Goal: Navigation & Orientation: Find specific page/section

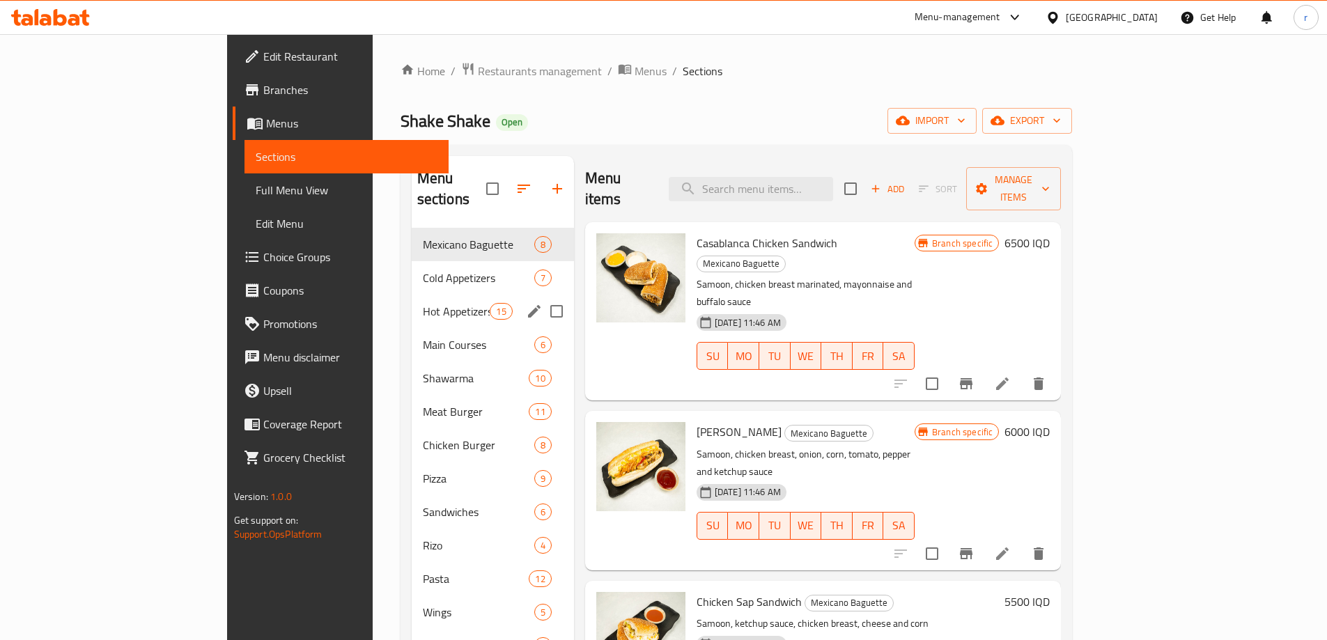
click at [423, 303] on span "Hot Appetizers" at bounding box center [457, 311] width 68 height 17
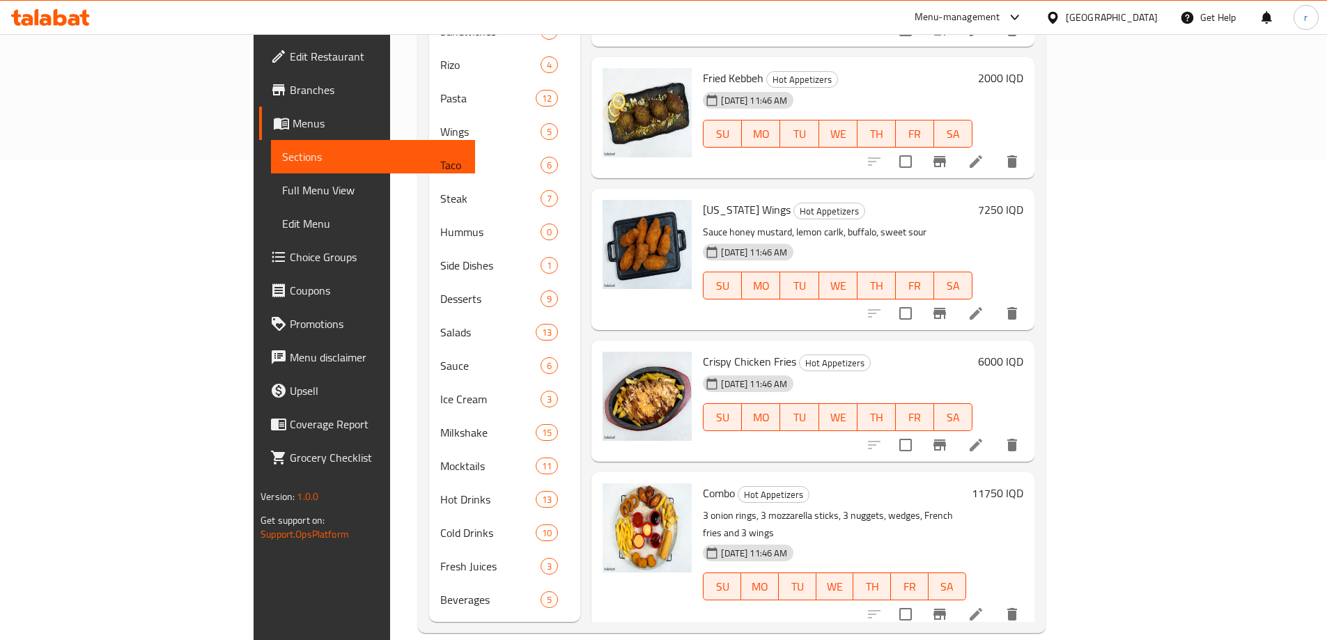
scroll to position [761, 0]
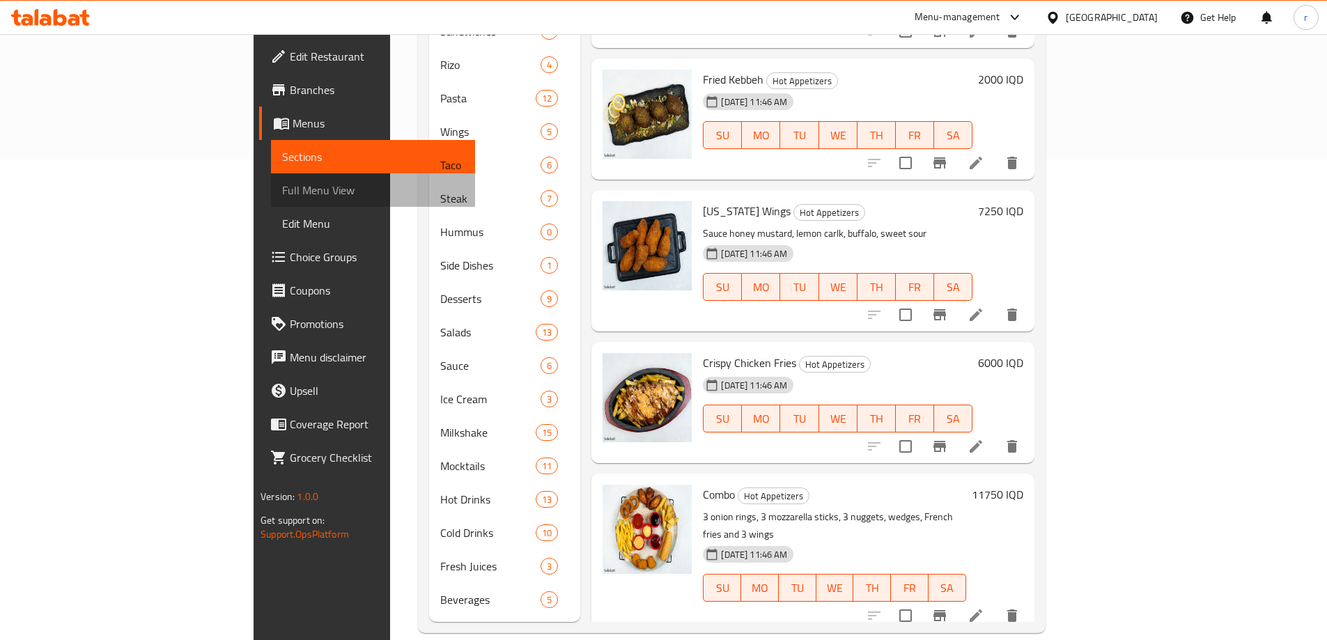
click at [271, 205] on link "Full Menu View" at bounding box center [373, 189] width 204 height 33
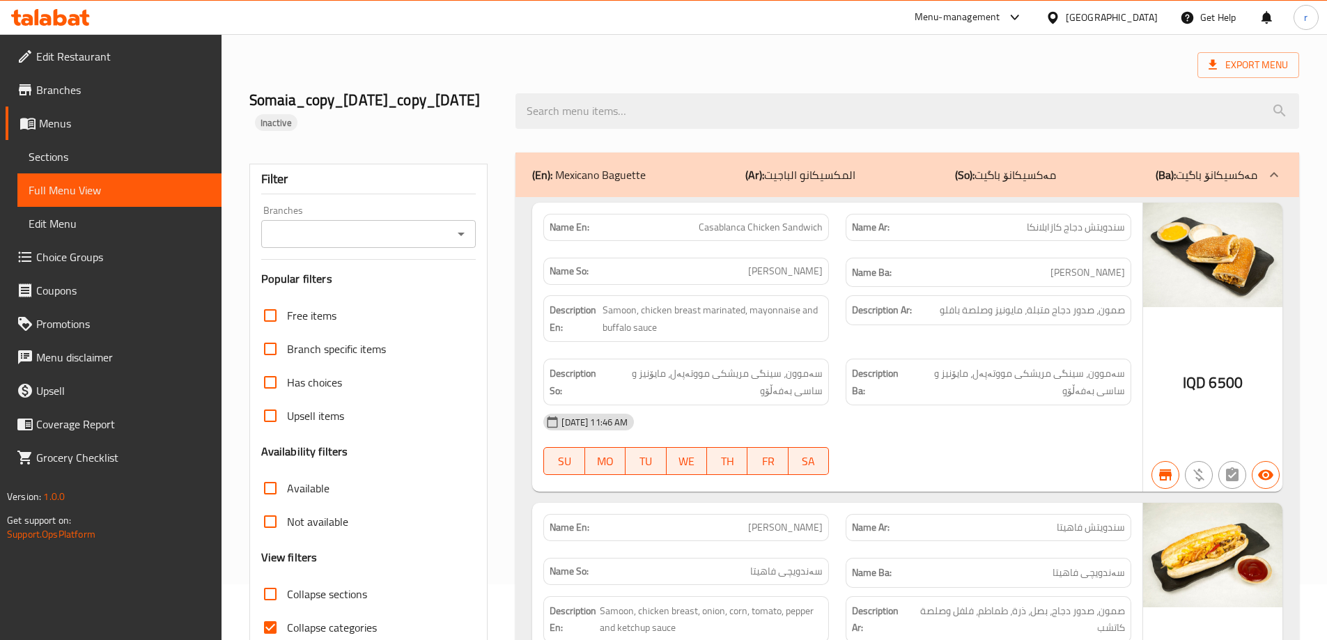
scroll to position [16, 0]
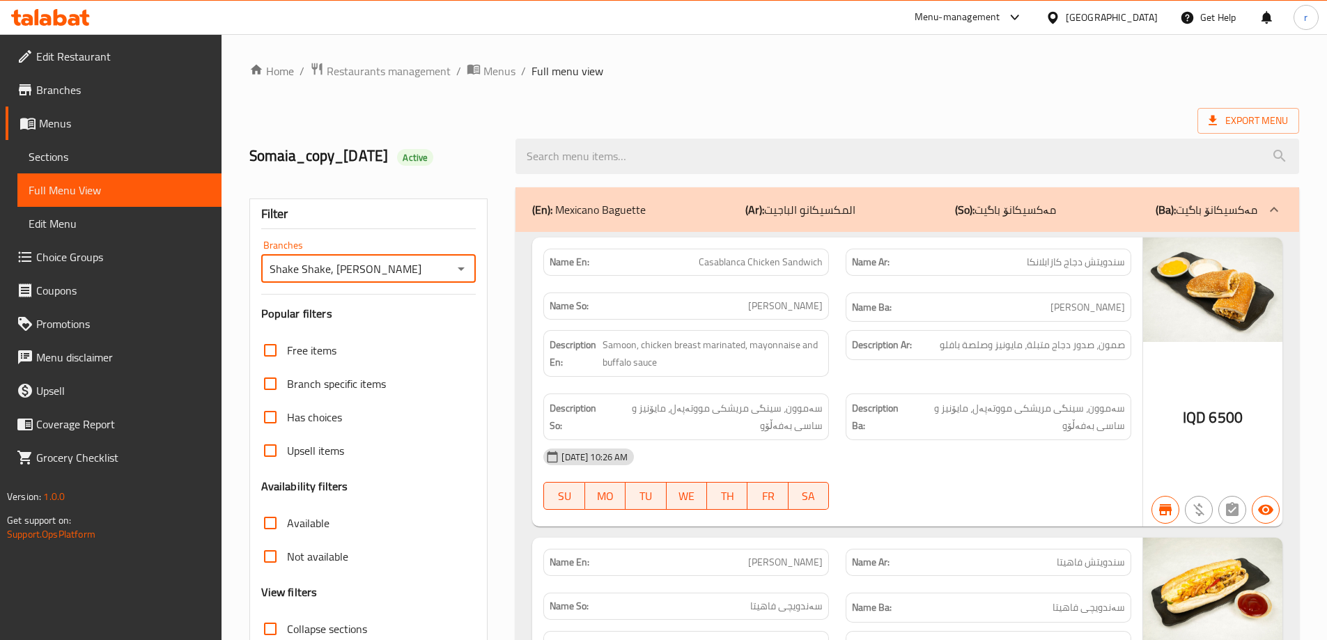
click at [48, 154] on span "Sections" at bounding box center [120, 156] width 182 height 17
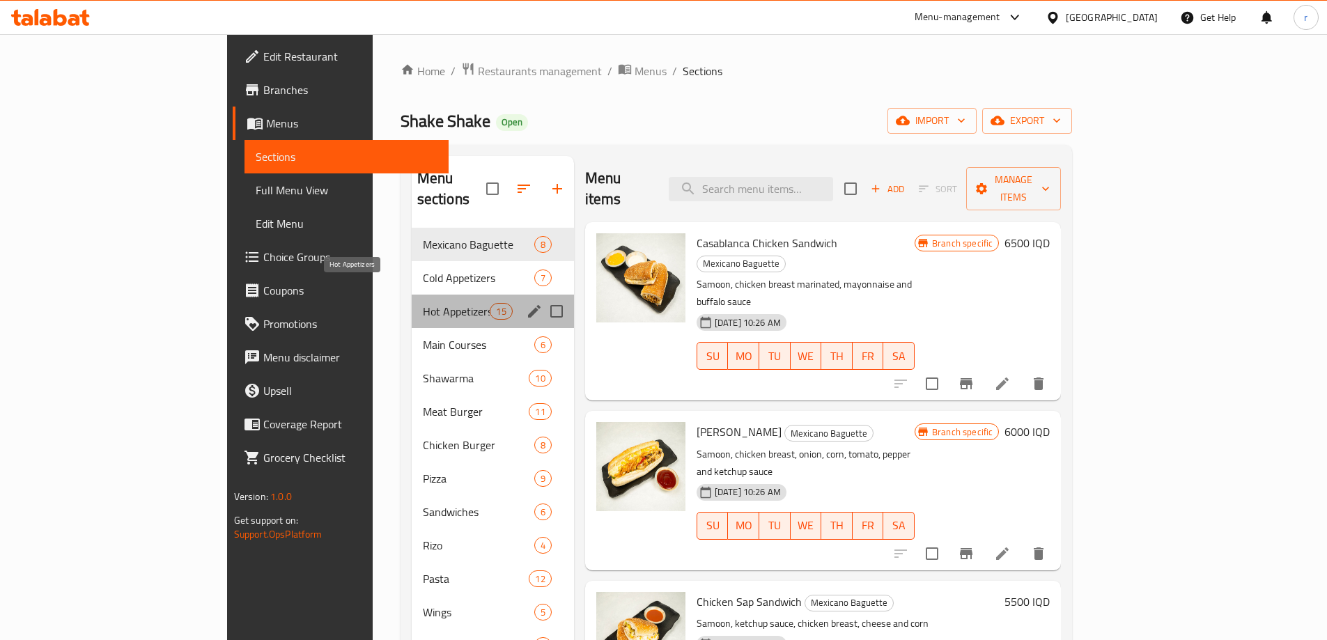
click at [423, 303] on span "Hot Appetizers" at bounding box center [457, 311] width 68 height 17
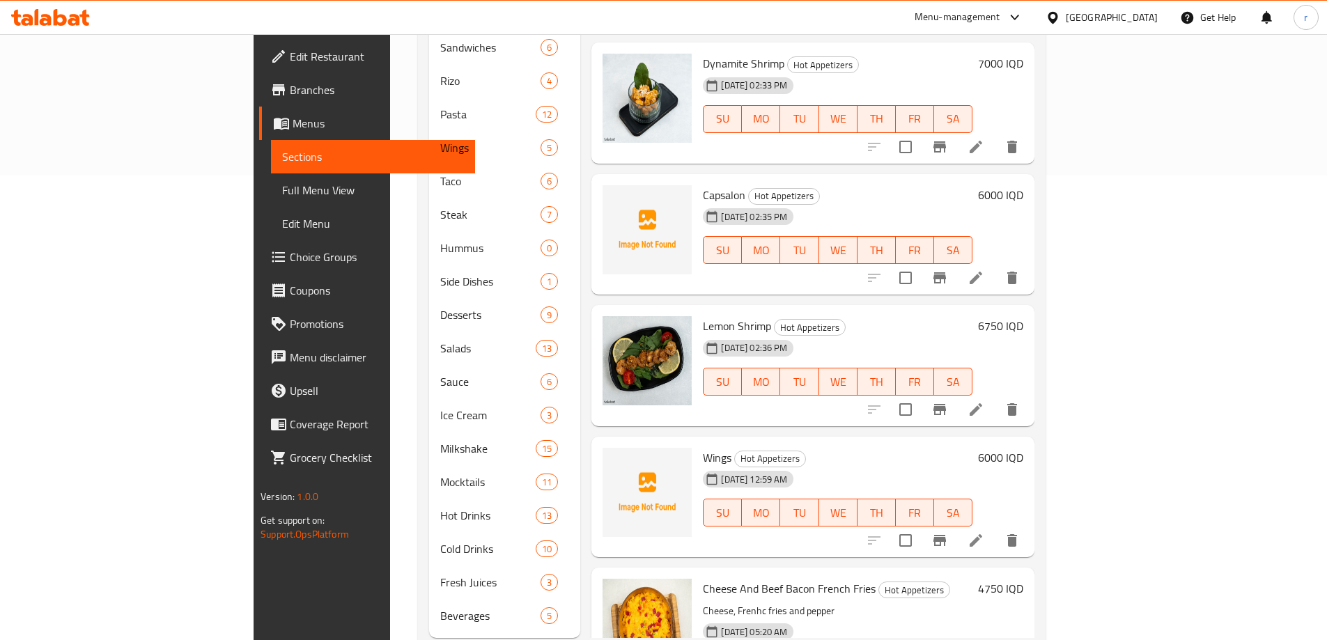
scroll to position [481, 0]
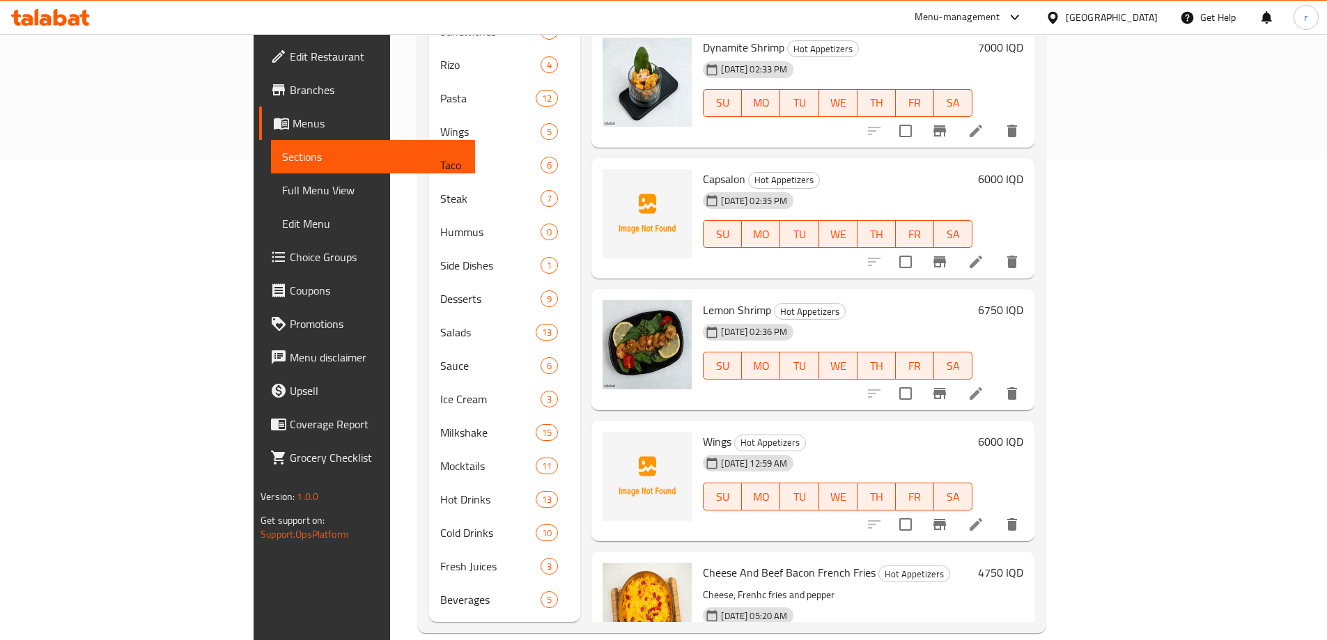
click at [282, 185] on span "Full Menu View" at bounding box center [373, 190] width 182 height 17
